Goal: Task Accomplishment & Management: Use online tool/utility

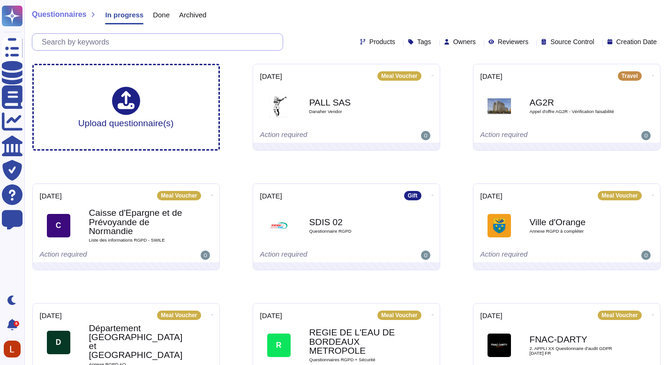
click at [169, 40] on input "text" at bounding box center [160, 42] width 246 height 16
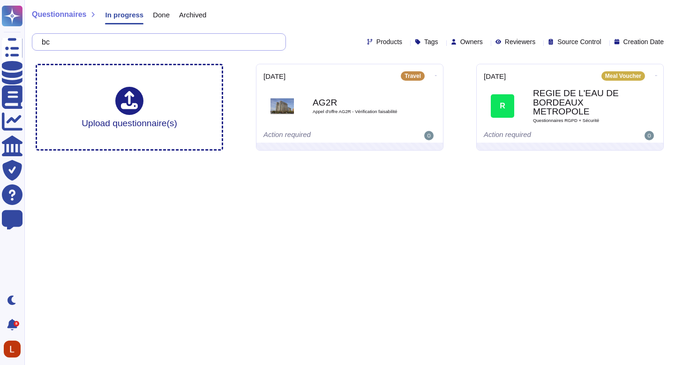
type input "b"
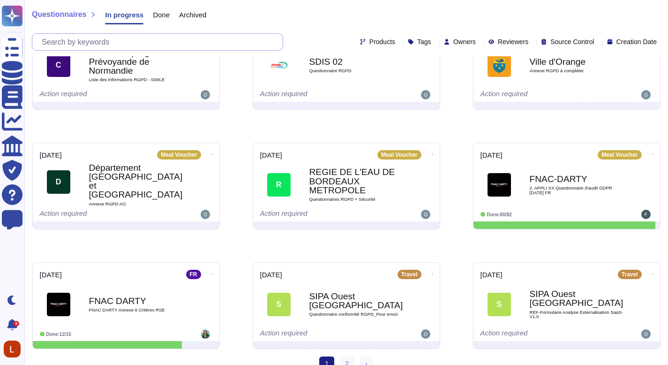
scroll to position [173, 0]
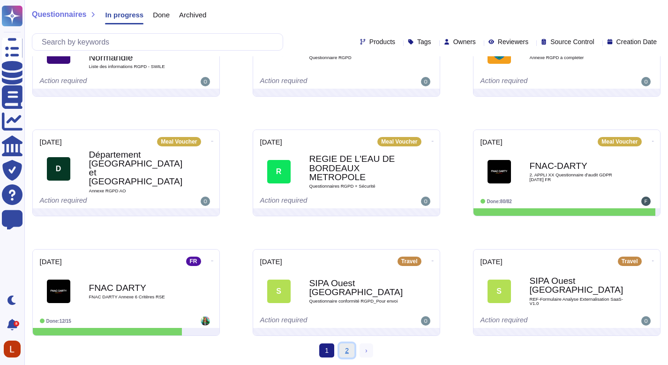
click at [342, 348] on link "2" at bounding box center [346, 350] width 15 height 14
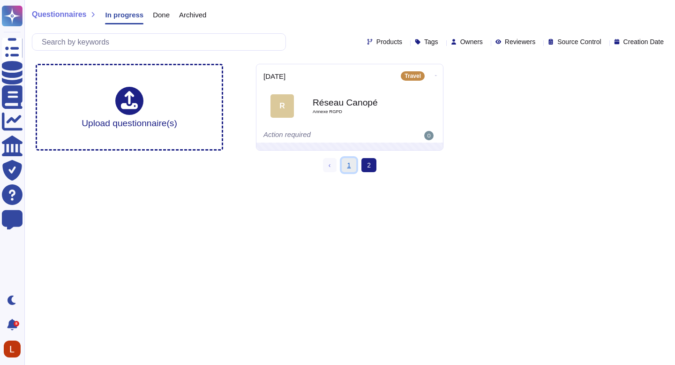
click at [351, 163] on link "1" at bounding box center [349, 165] width 15 height 14
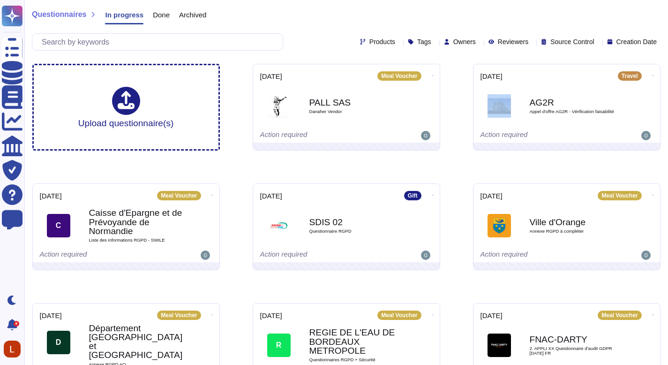
drag, startPoint x: 674, startPoint y: 83, endPoint x: 648, endPoint y: 40, distance: 50.9
click at [664, 48] on html "Questionnaires Knowledge Base Documents Analytics CAIQ / SIG Trust Center Help …" at bounding box center [334, 269] width 668 height 538
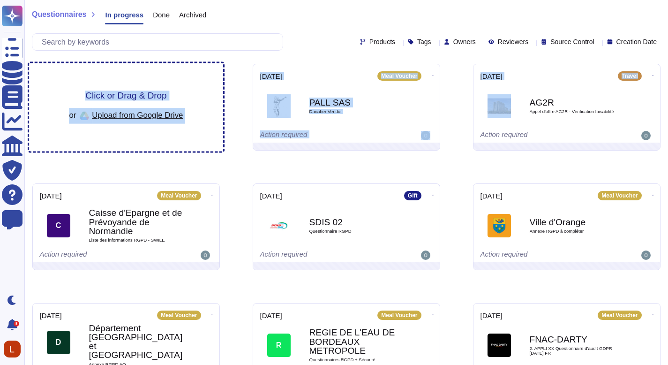
click at [143, 106] on div "Click or Drag & Drop or Upload from Google Drive" at bounding box center [126, 107] width 114 height 32
